Goal: Task Accomplishment & Management: Manage account settings

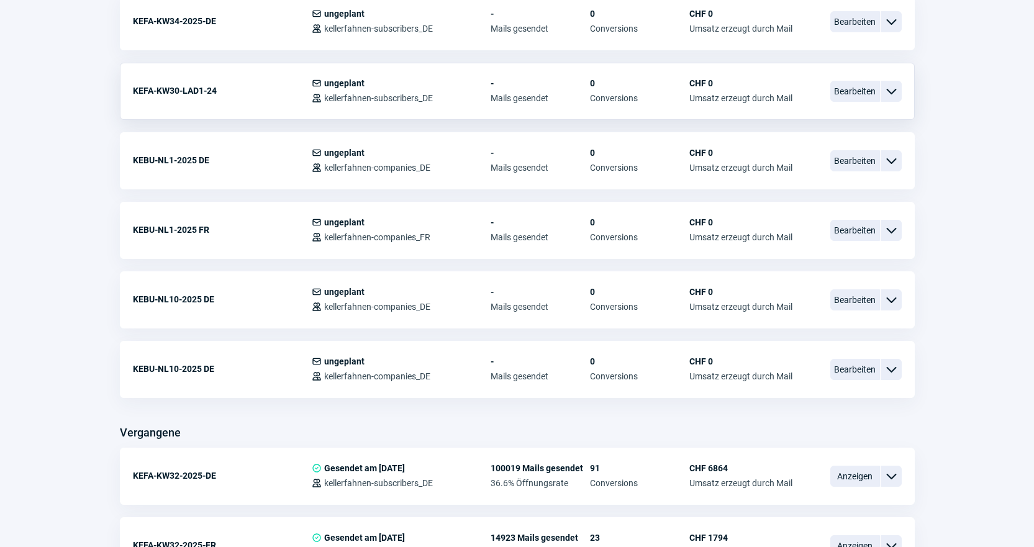
scroll to position [745, 0]
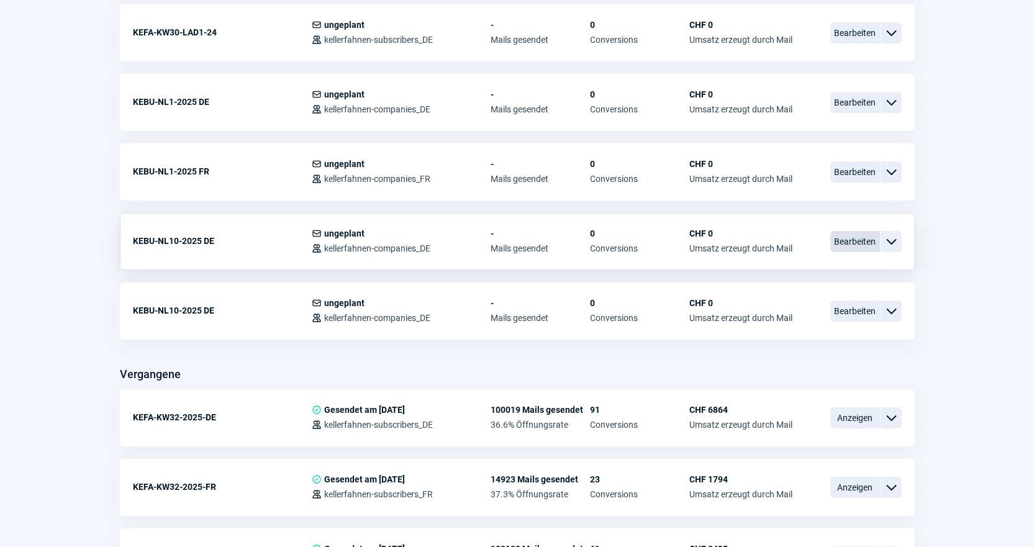
click at [857, 242] on span "Bearbeiten" at bounding box center [855, 241] width 50 height 21
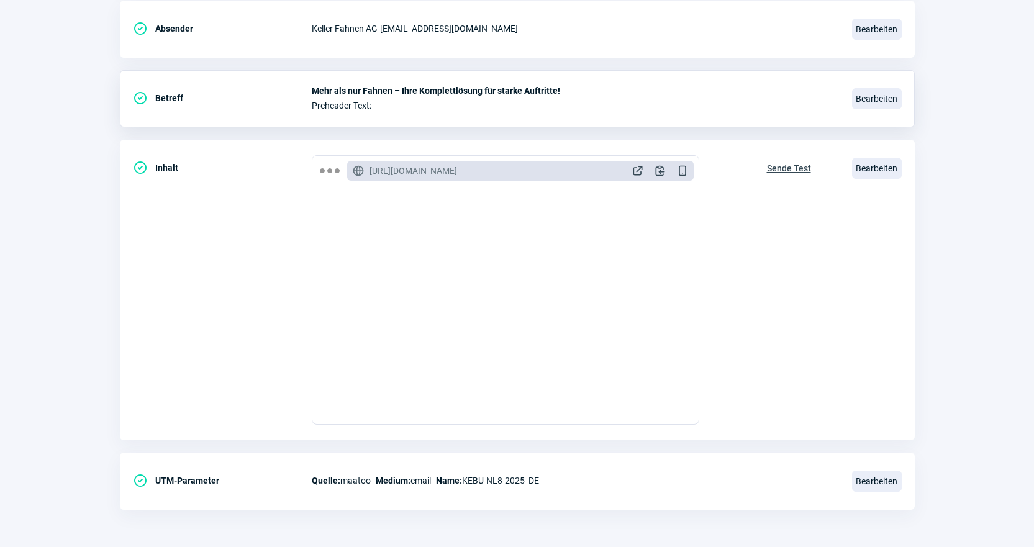
scroll to position [1800, 0]
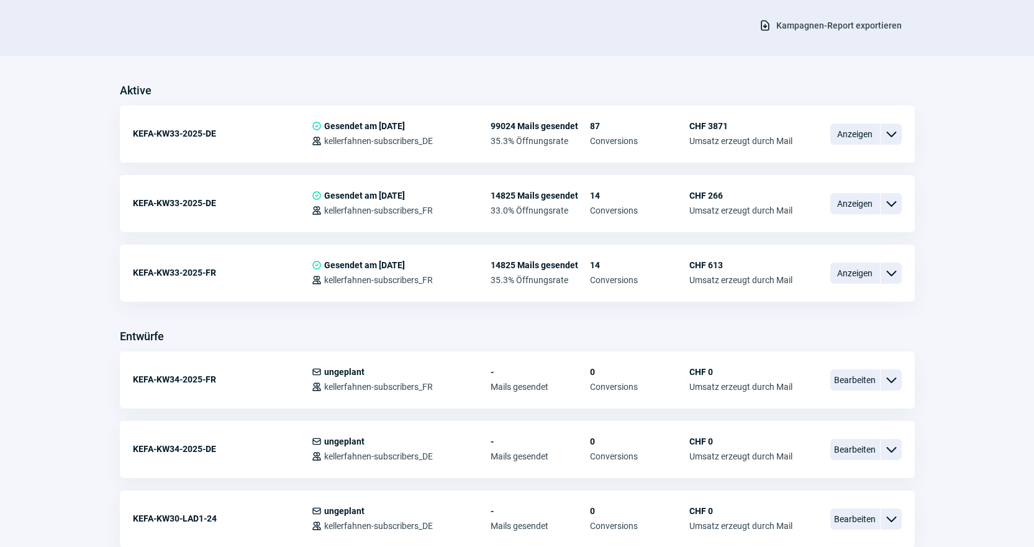
scroll to position [745, 0]
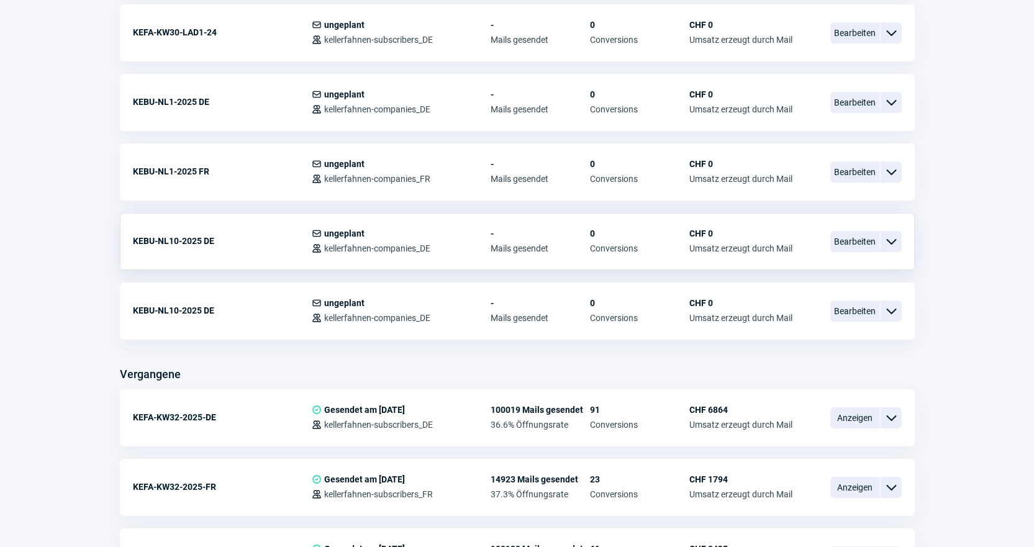
click at [897, 237] on span "ChevronDown icon" at bounding box center [890, 241] width 15 height 15
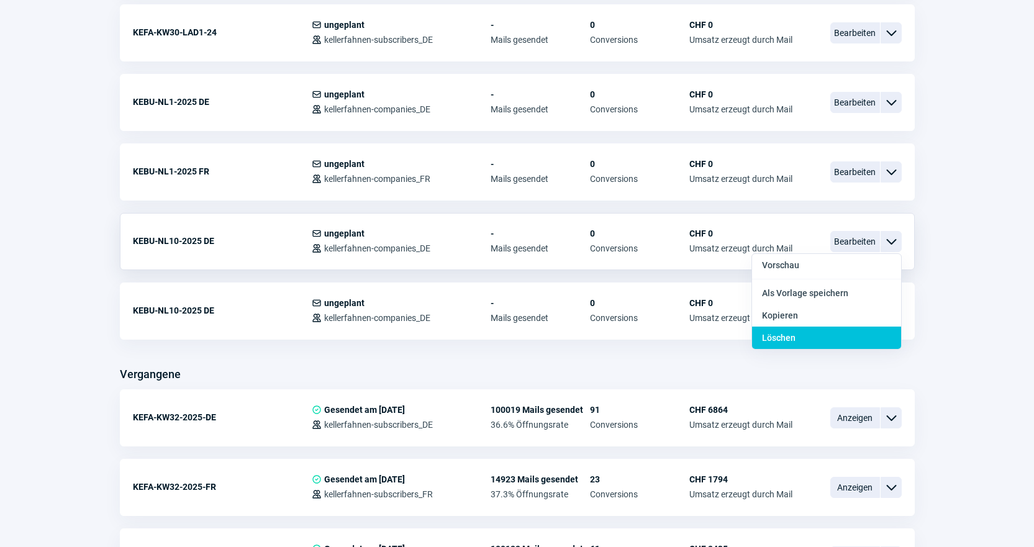
click at [852, 333] on div "Löschen" at bounding box center [826, 338] width 149 height 22
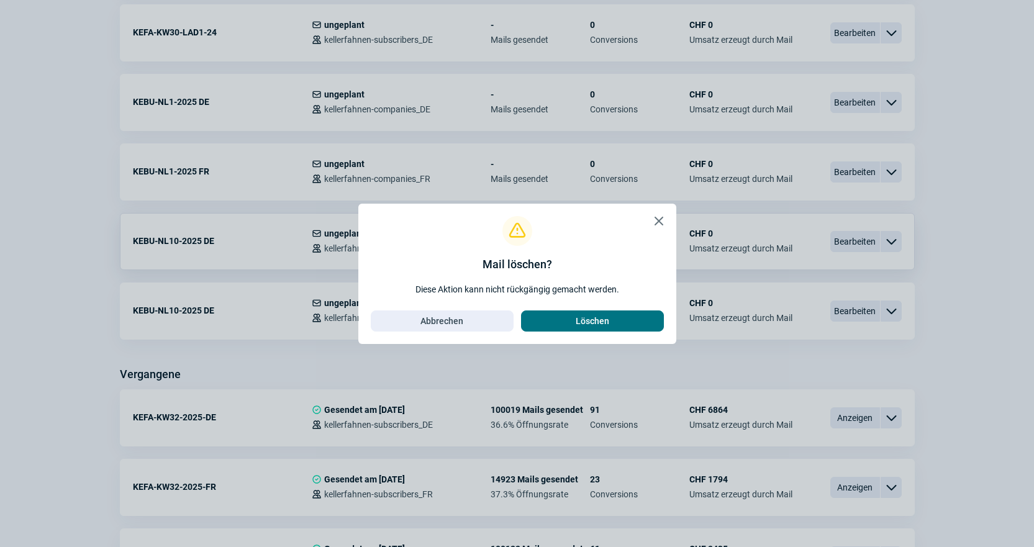
click at [593, 314] on span "Löschen" at bounding box center [592, 321] width 34 height 20
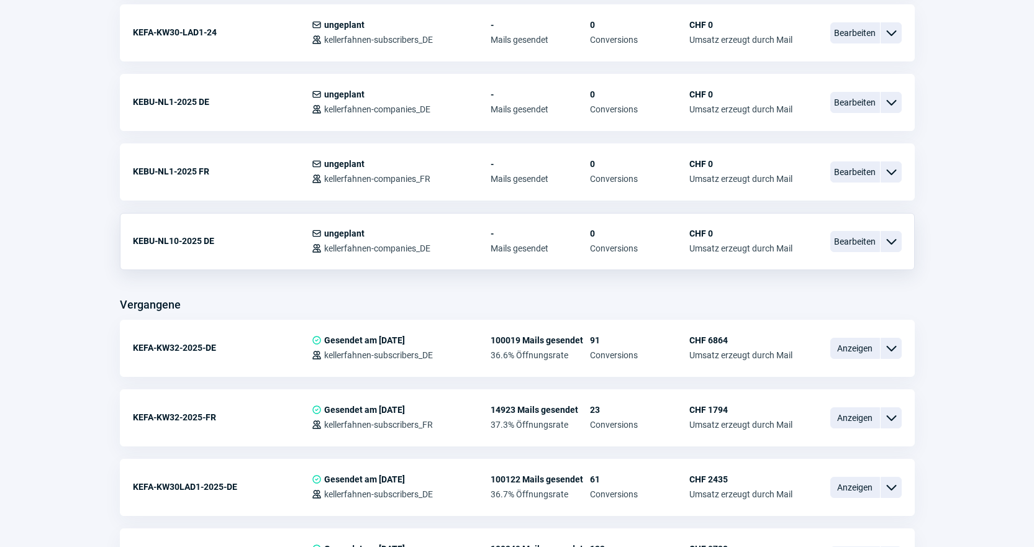
click at [893, 245] on span "ChevronDown icon" at bounding box center [890, 241] width 15 height 15
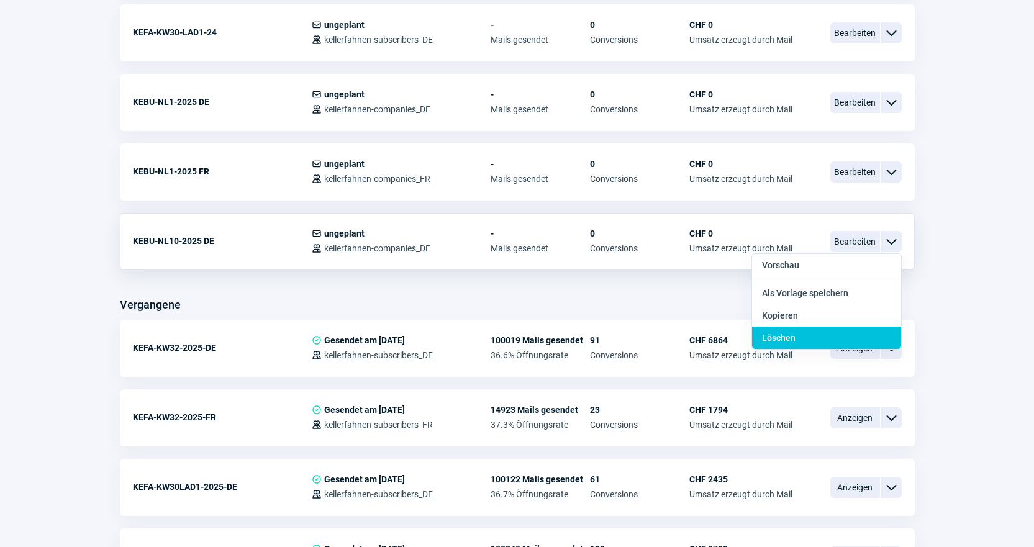
click at [837, 333] on div "Löschen" at bounding box center [826, 338] width 149 height 22
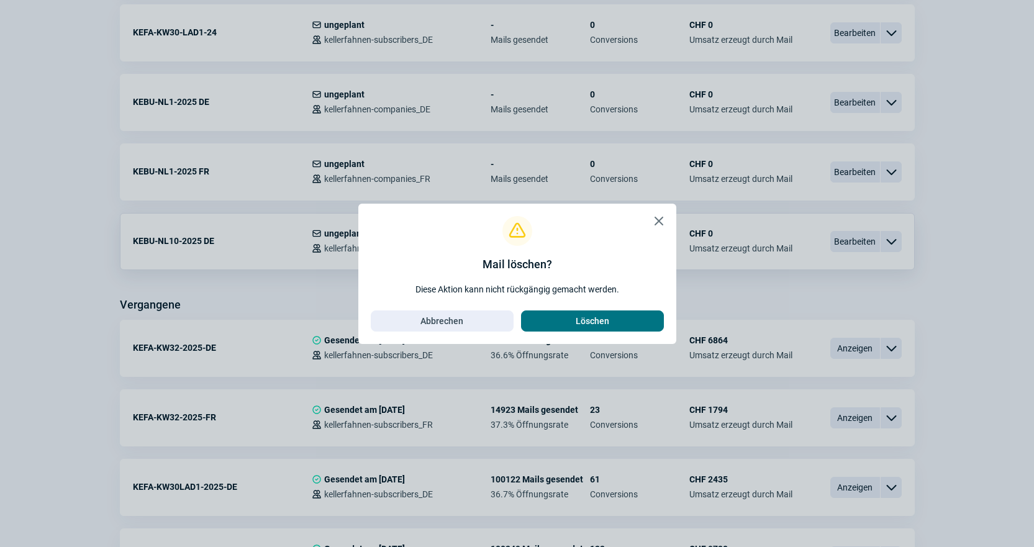
click at [584, 312] on span "Löschen" at bounding box center [592, 321] width 34 height 20
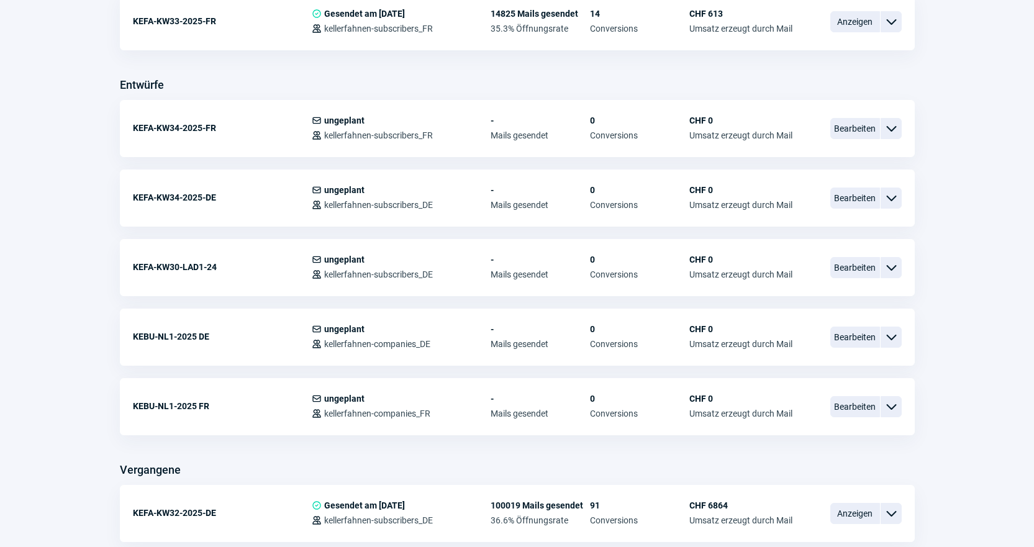
scroll to position [497, 0]
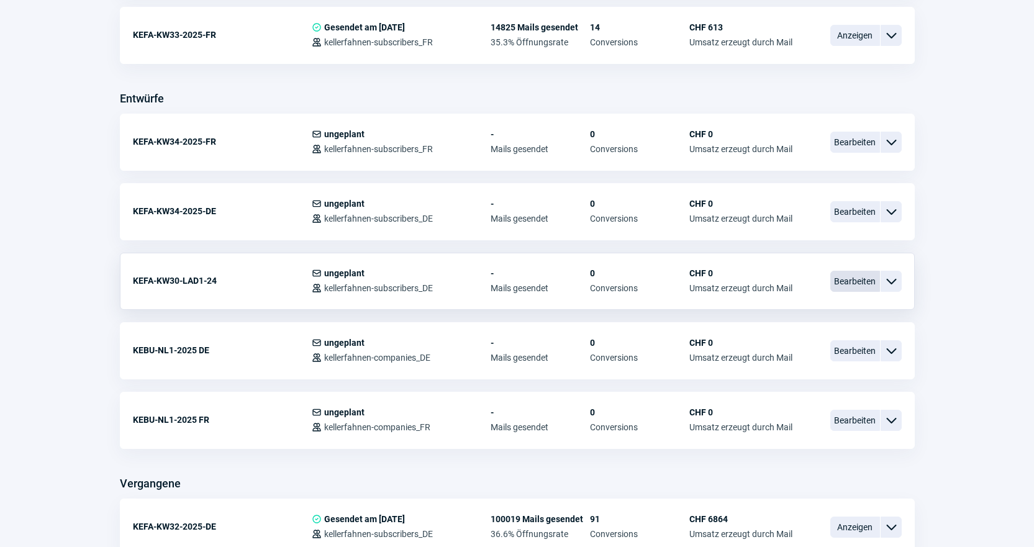
click at [872, 278] on span "Bearbeiten" at bounding box center [855, 281] width 50 height 21
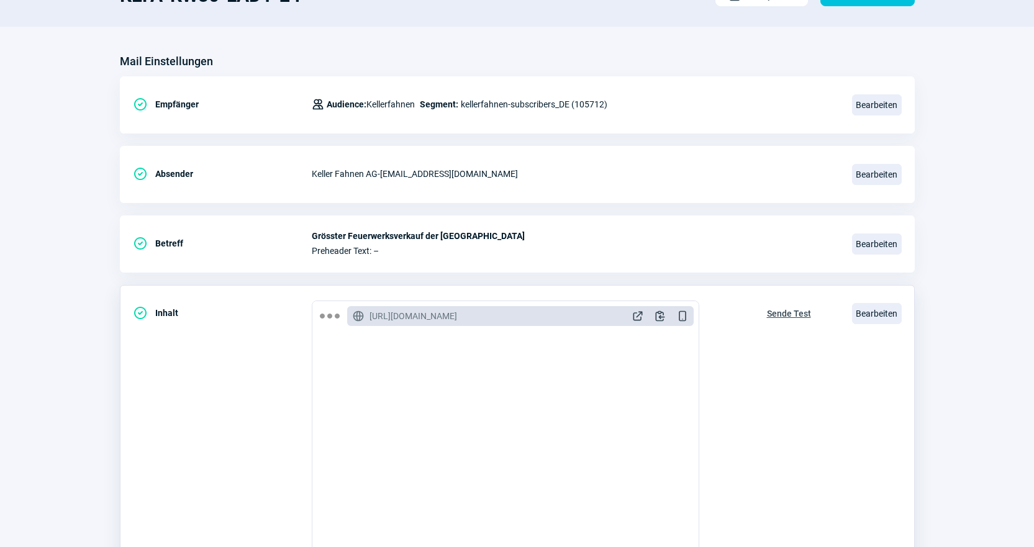
scroll to position [186, 0]
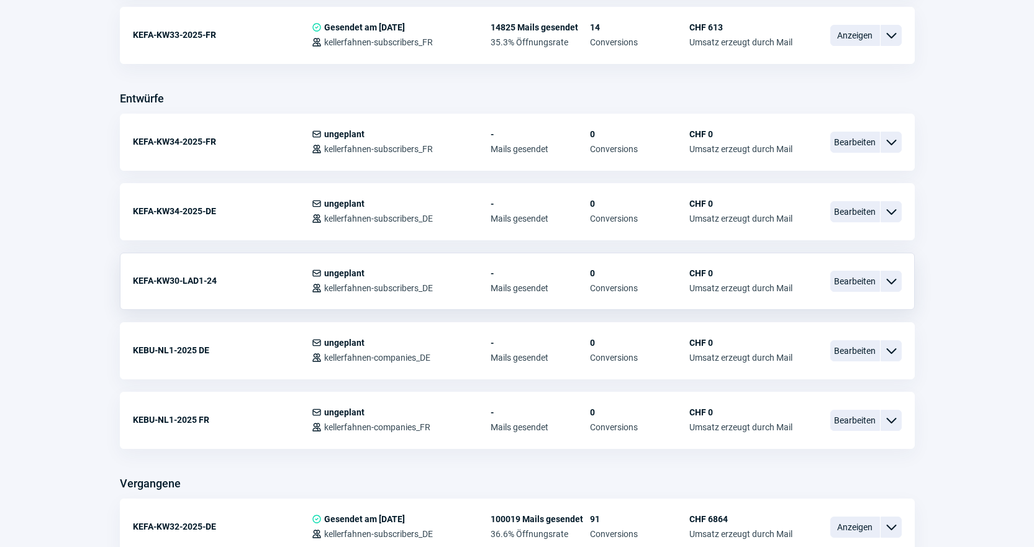
click at [897, 282] on span "ChevronDown icon" at bounding box center [890, 281] width 15 height 15
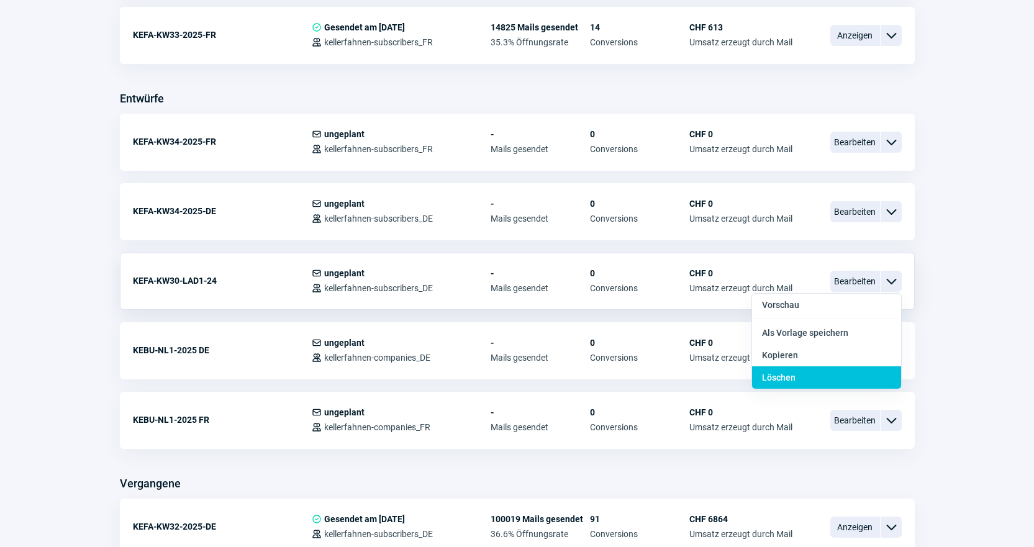
click at [841, 371] on div "Löschen" at bounding box center [826, 377] width 149 height 22
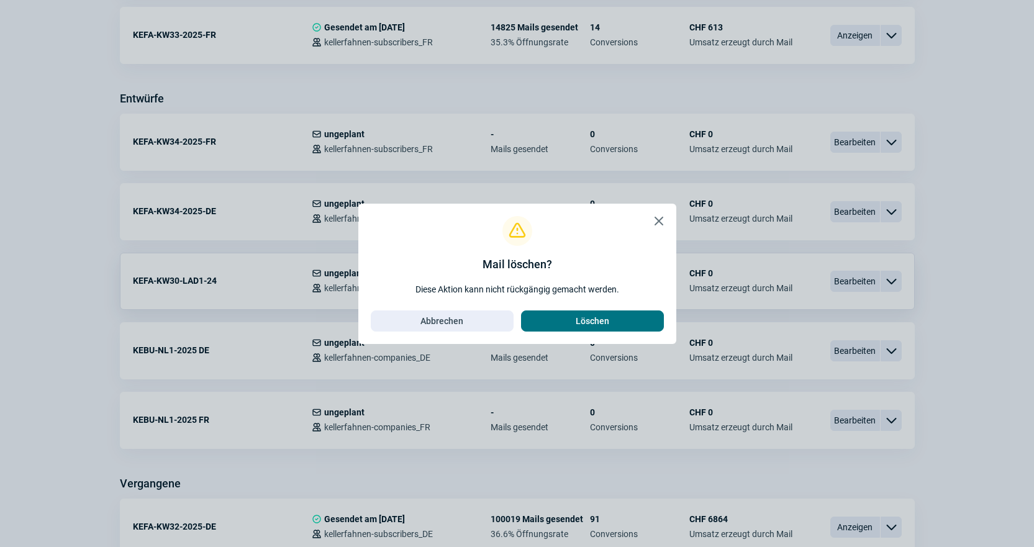
click at [553, 323] on span "Löschen" at bounding box center [592, 321] width 117 height 20
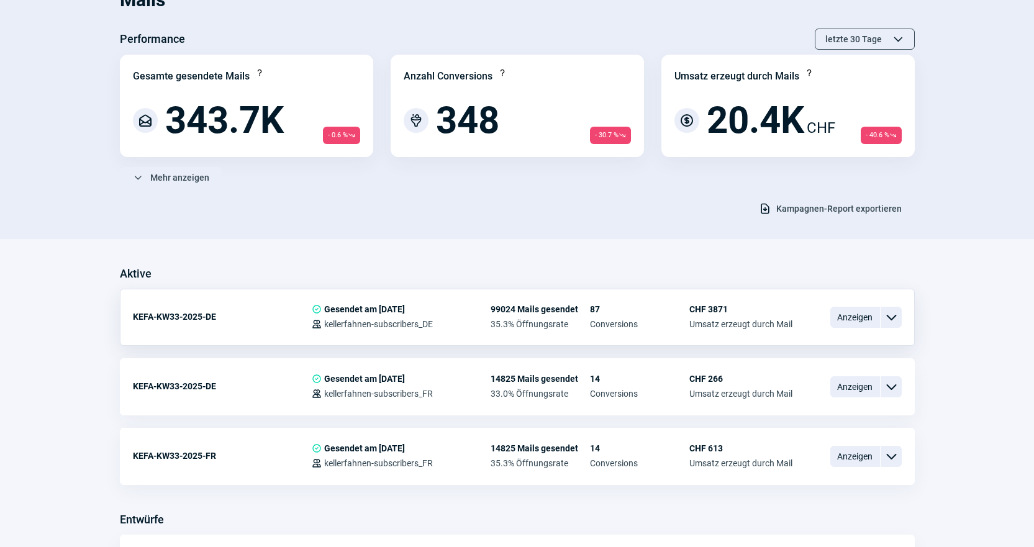
scroll to position [0, 0]
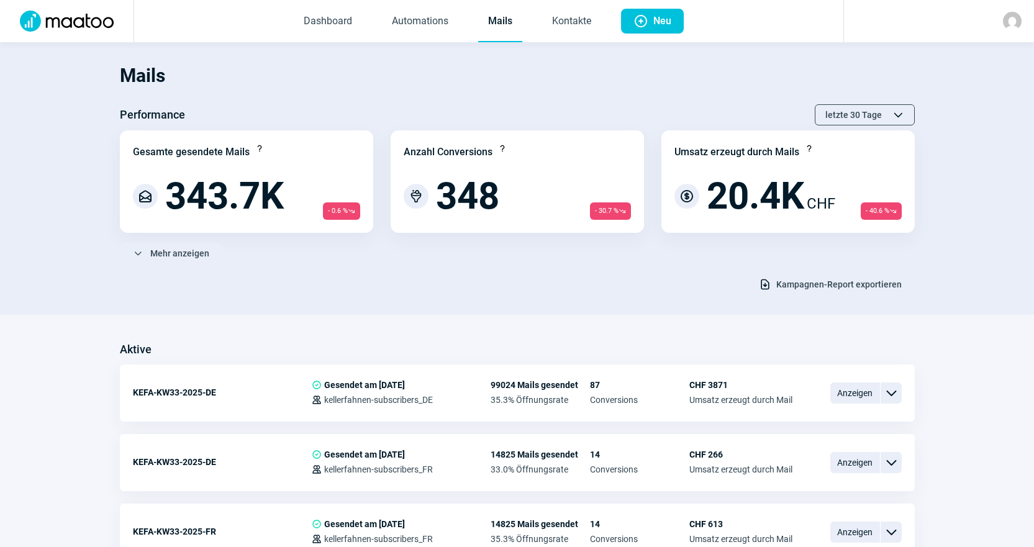
click at [579, 45] on section "Mails Performance letzte 30 Tage ChevronUp icon ChevronDown icon Gesamte gesend…" at bounding box center [517, 178] width 1034 height 273
click at [535, 21] on span "Dashboard Automations Mails Kontakte" at bounding box center [447, 21] width 327 height 42
click at [556, 24] on link "Kontakte" at bounding box center [571, 21] width 59 height 41
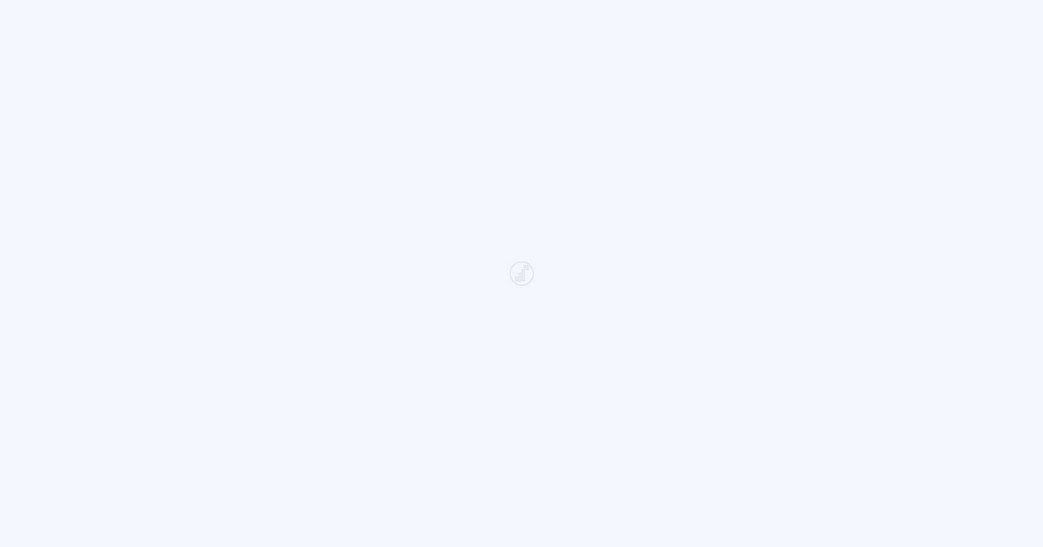
click at [523, 35] on div at bounding box center [521, 273] width 1043 height 547
